Goal: Task Accomplishment & Management: Use online tool/utility

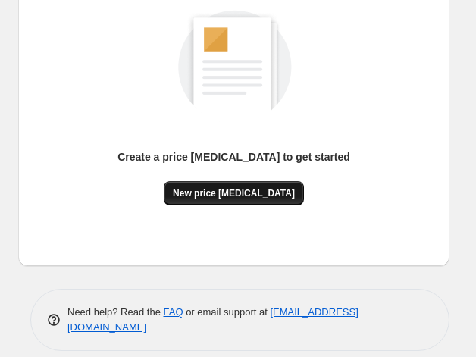
scroll to position [215, 0]
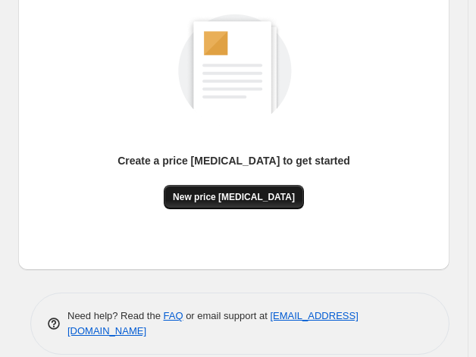
click at [229, 192] on span "New price [MEDICAL_DATA]" at bounding box center [234, 197] width 122 height 12
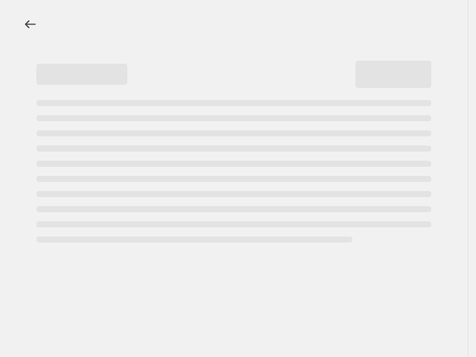
select select "percentage"
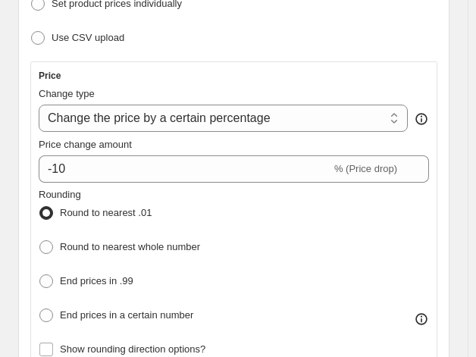
scroll to position [303, 0]
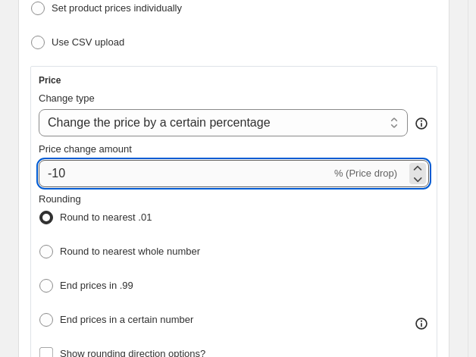
click at [123, 173] on input "-10" at bounding box center [185, 173] width 292 height 27
type input "-1"
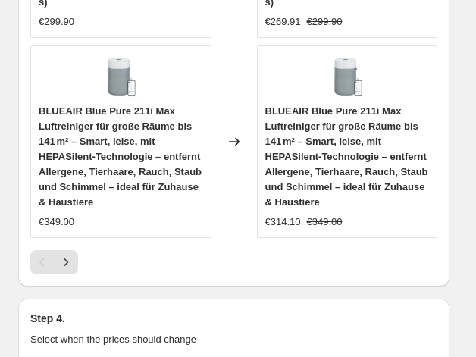
scroll to position [2128, 0]
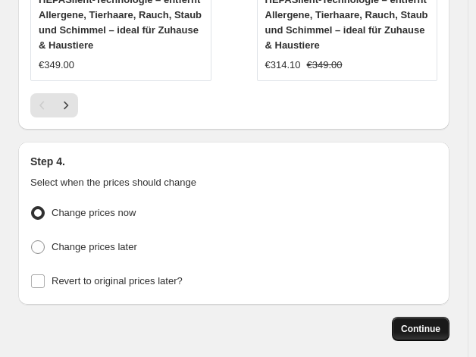
type input "-35"
click at [430, 323] on span "Continue" at bounding box center [420, 329] width 39 height 12
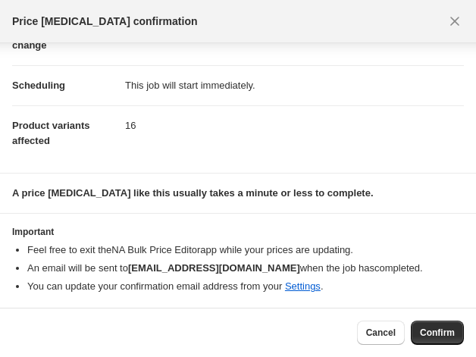
scroll to position [0, 0]
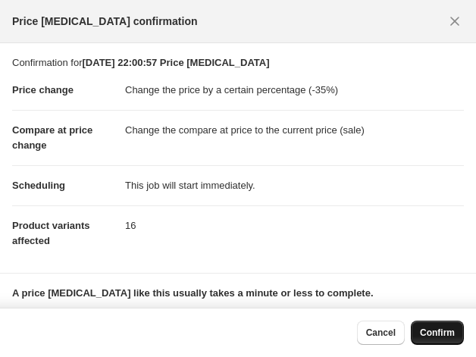
click at [429, 329] on span "Confirm" at bounding box center [437, 332] width 35 height 12
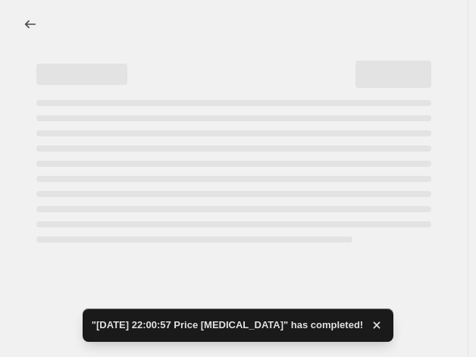
select select "percentage"
